Goal: Task Accomplishment & Management: Use online tool/utility

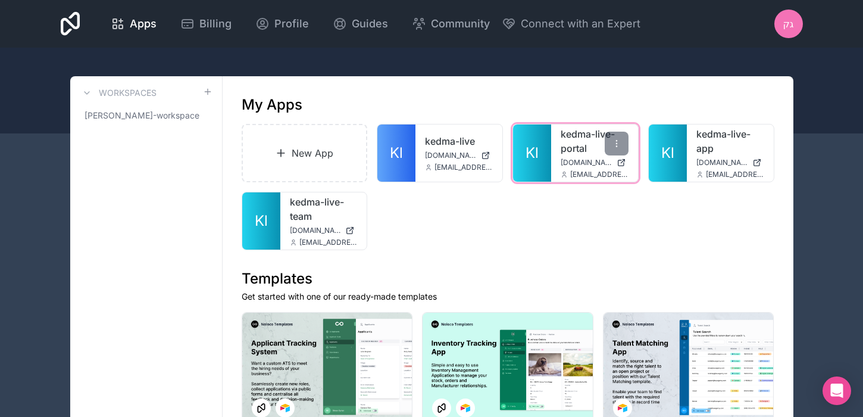
click at [571, 167] on div "kedma-live-portal [DOMAIN_NAME] [EMAIL_ADDRESS][DOMAIN_NAME]" at bounding box center [594, 152] width 87 height 57
click at [622, 137] on div at bounding box center [617, 144] width 24 height 24
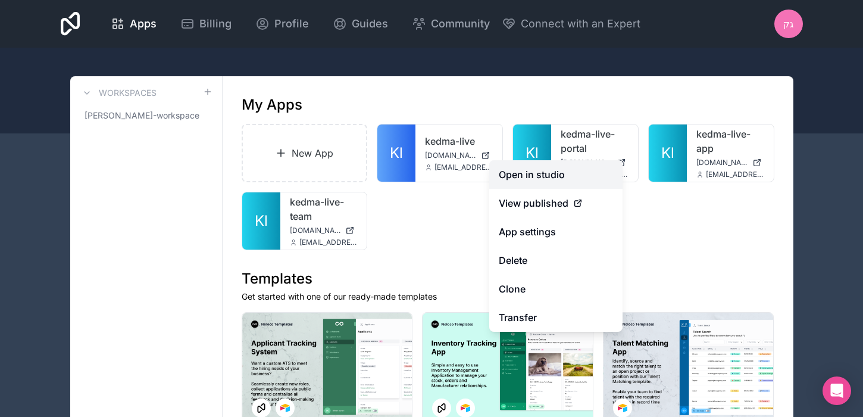
click at [581, 167] on link "Open in studio" at bounding box center [555, 174] width 133 height 29
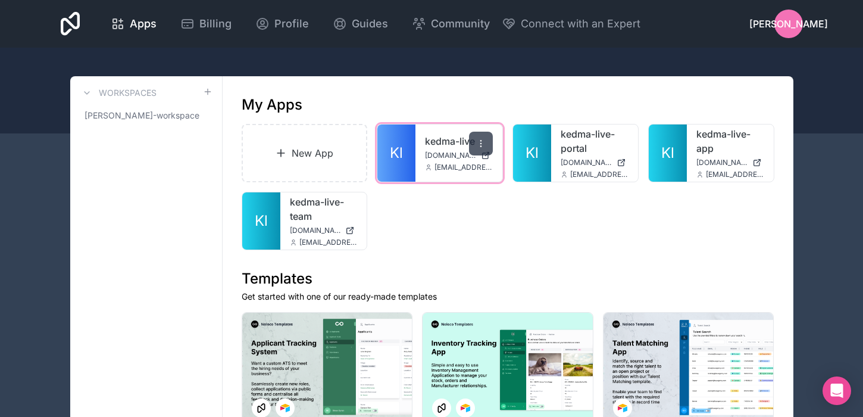
click at [478, 142] on icon at bounding box center [481, 144] width 10 height 10
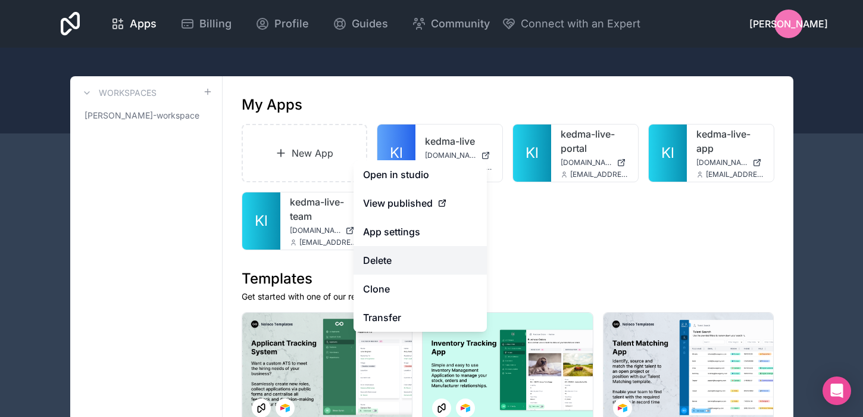
click at [425, 267] on button "Delete" at bounding box center [419, 260] width 133 height 29
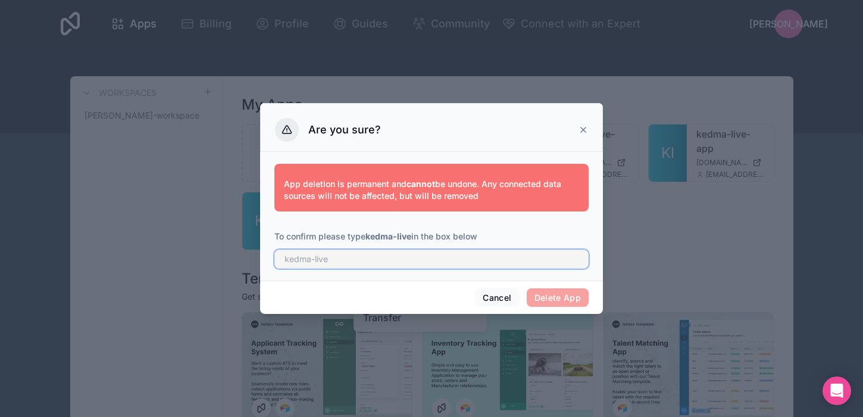
click at [478, 264] on input "text" at bounding box center [431, 258] width 314 height 19
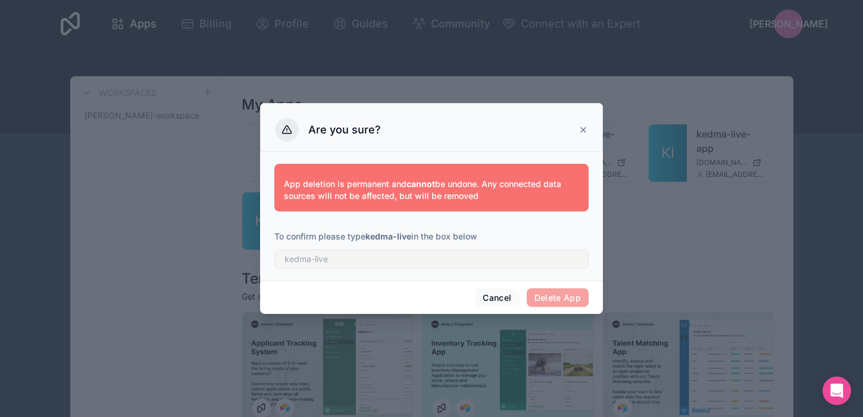
click at [552, 296] on span "Delete App" at bounding box center [558, 297] width 62 height 19
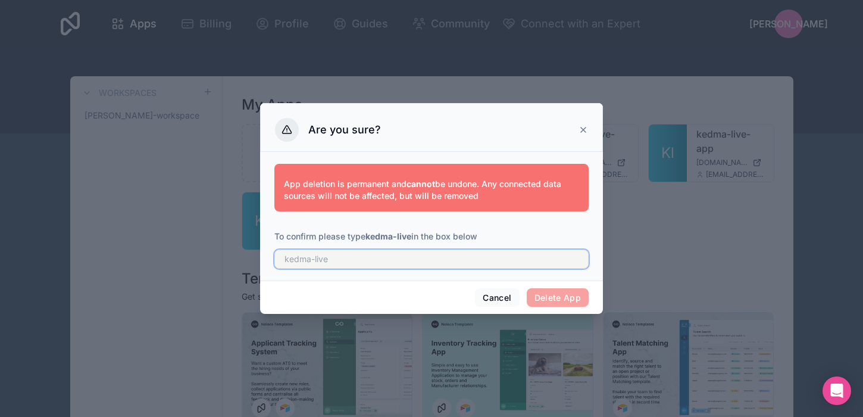
click at [504, 264] on input "text" at bounding box center [431, 258] width 314 height 19
type input "kedma-live"
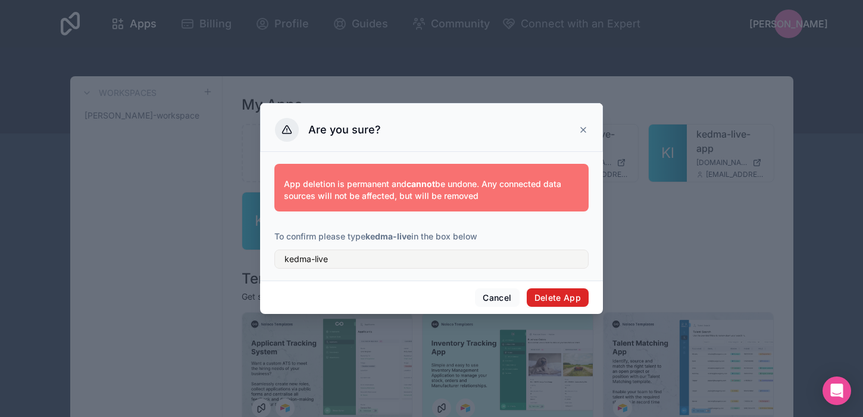
click at [564, 302] on button "Delete App" at bounding box center [558, 297] width 62 height 19
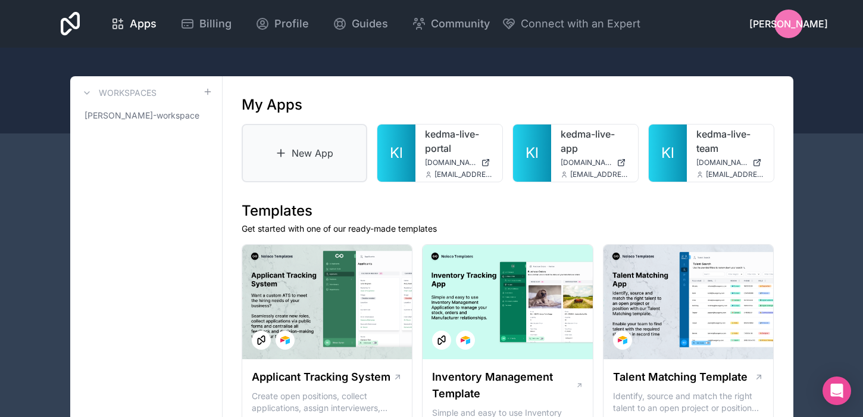
click at [290, 139] on link "New App" at bounding box center [305, 153] width 126 height 58
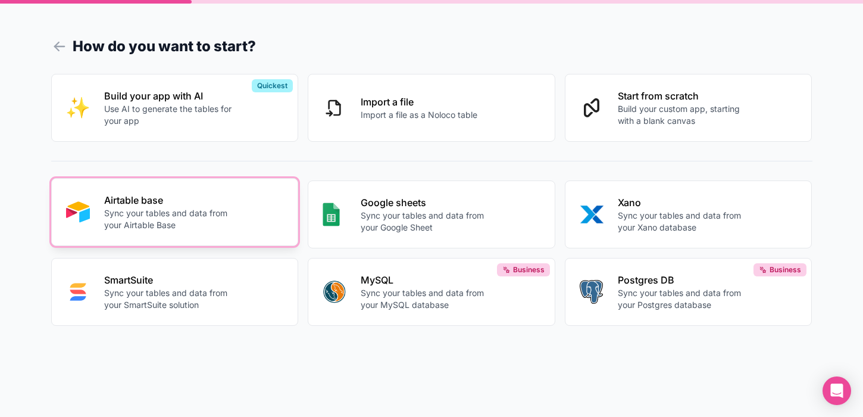
click at [228, 211] on p "Sync your tables and data from your Airtable Base" at bounding box center [170, 219] width 132 height 24
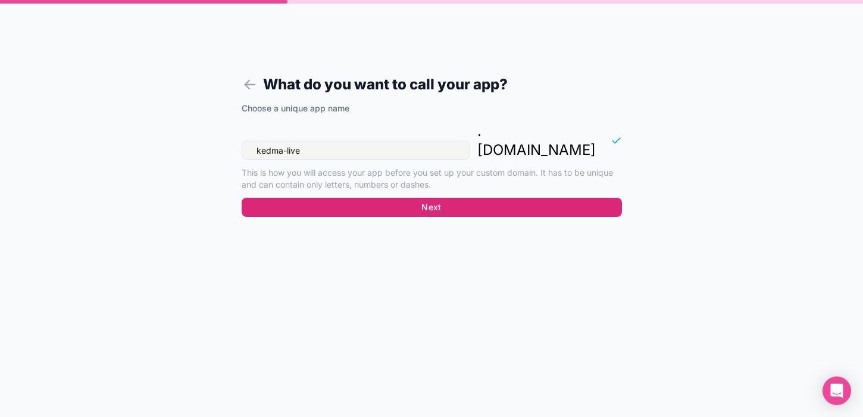
click at [435, 198] on button "Next" at bounding box center [432, 207] width 380 height 19
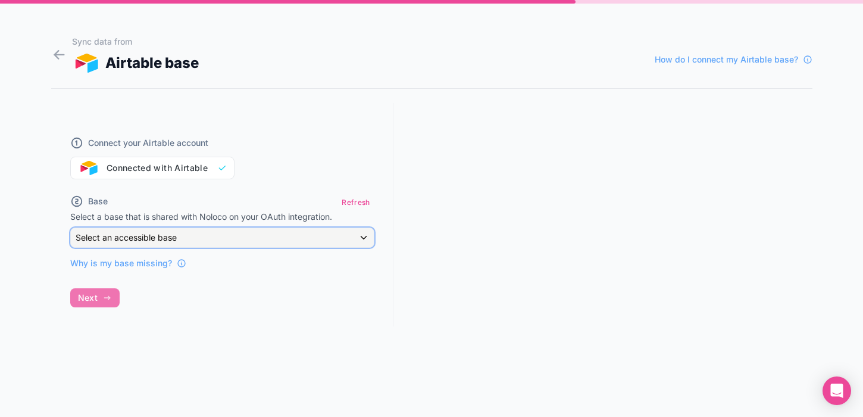
click at [224, 228] on div "Select an accessible base" at bounding box center [222, 237] width 303 height 19
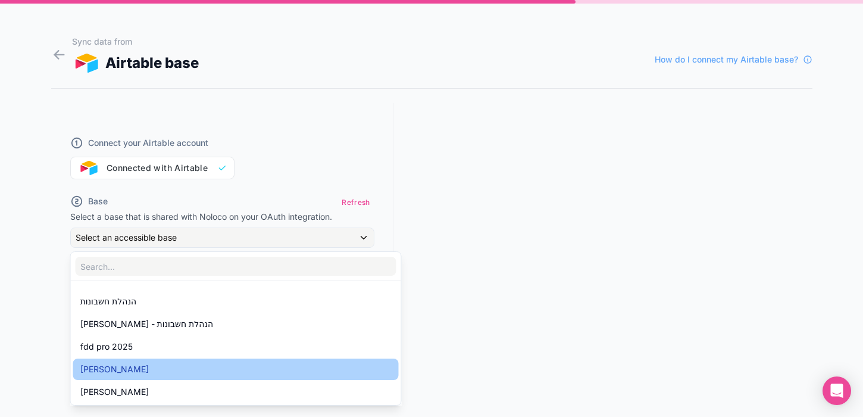
click at [123, 364] on div "קדמא לייב" at bounding box center [235, 369] width 311 height 14
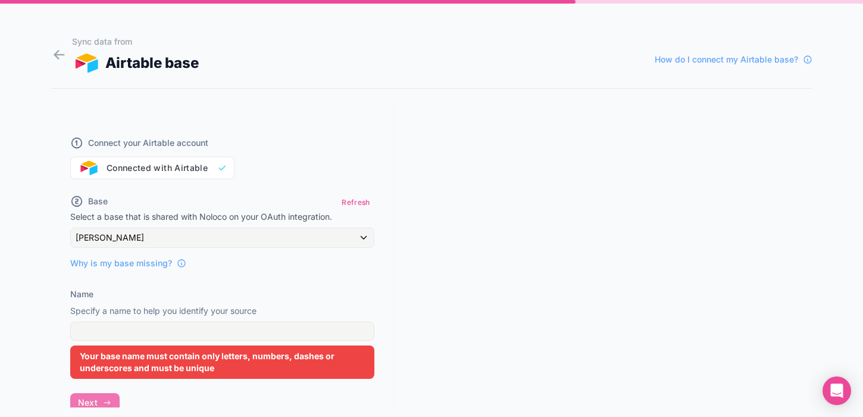
scroll to position [24, 0]
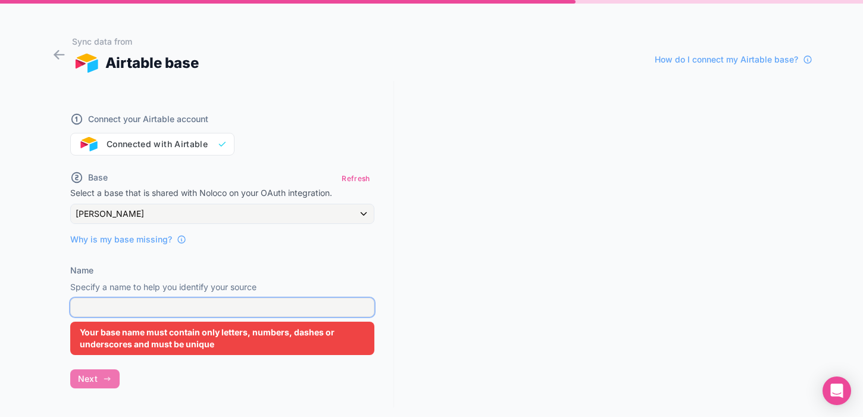
click at [204, 305] on input "Name" at bounding box center [222, 307] width 304 height 19
type input "kedmaapp"
click at [70, 204] on button "קדמא לייב" at bounding box center [222, 214] width 304 height 20
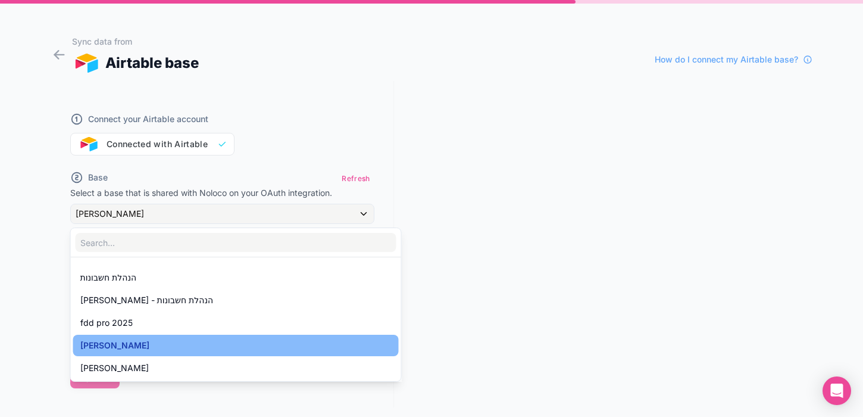
click at [158, 346] on div "קדמא לייב" at bounding box center [235, 345] width 311 height 14
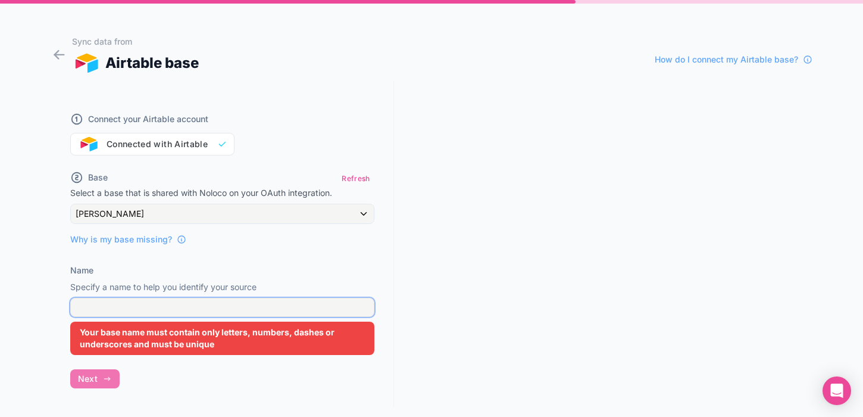
click at [168, 308] on input "Name" at bounding box center [222, 307] width 304 height 19
type input "s"
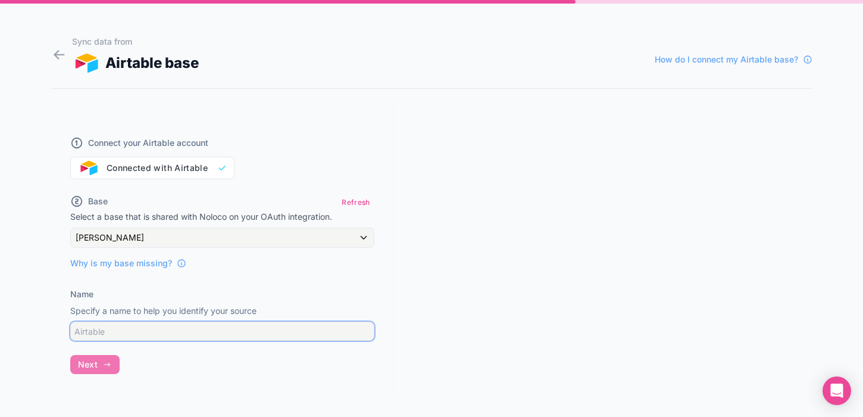
scroll to position [0, 0]
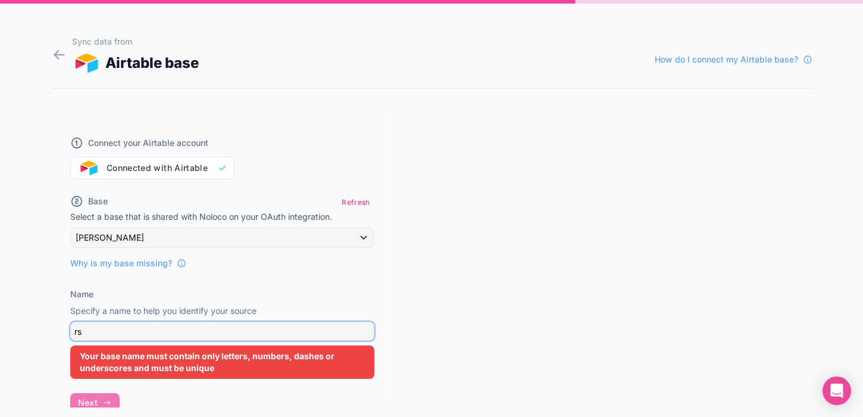
type input "r"
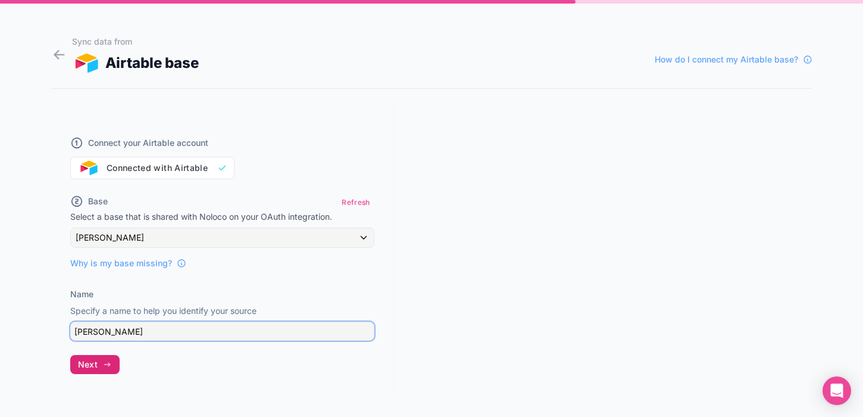
type input "קדמא לייב"
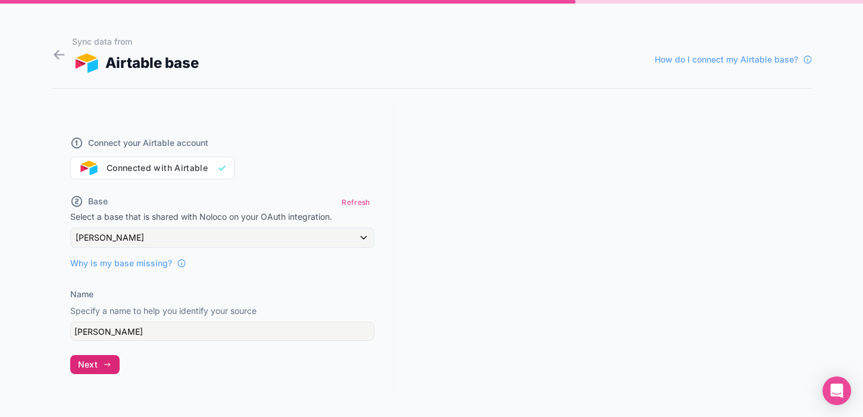
click at [114, 360] on button "Next" at bounding box center [94, 364] width 49 height 19
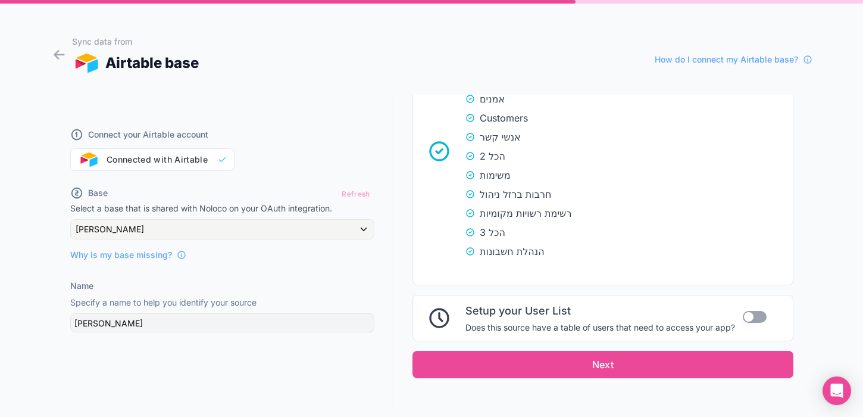
scroll to position [360, 0]
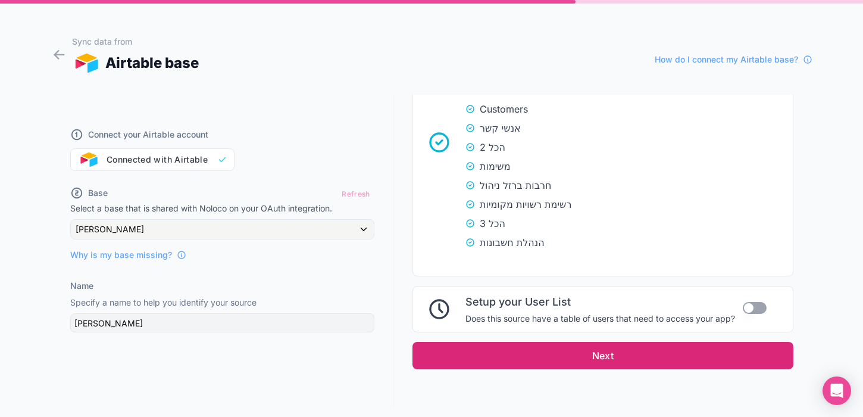
click at [683, 359] on button "Next" at bounding box center [602, 355] width 381 height 27
